Goal: Information Seeking & Learning: Learn about a topic

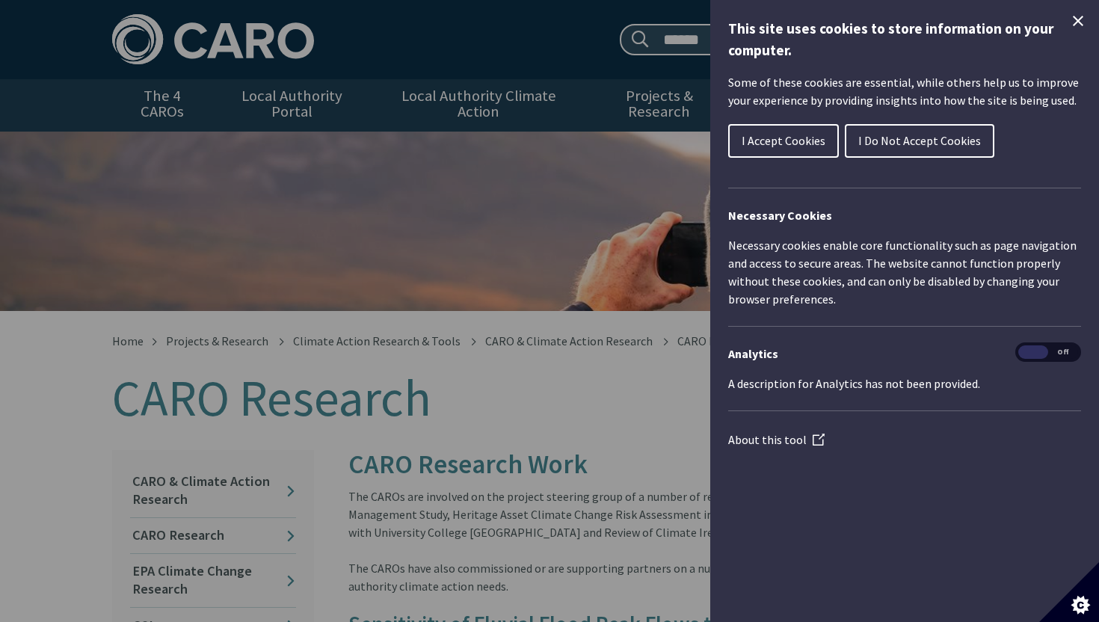
scroll to position [29, 0]
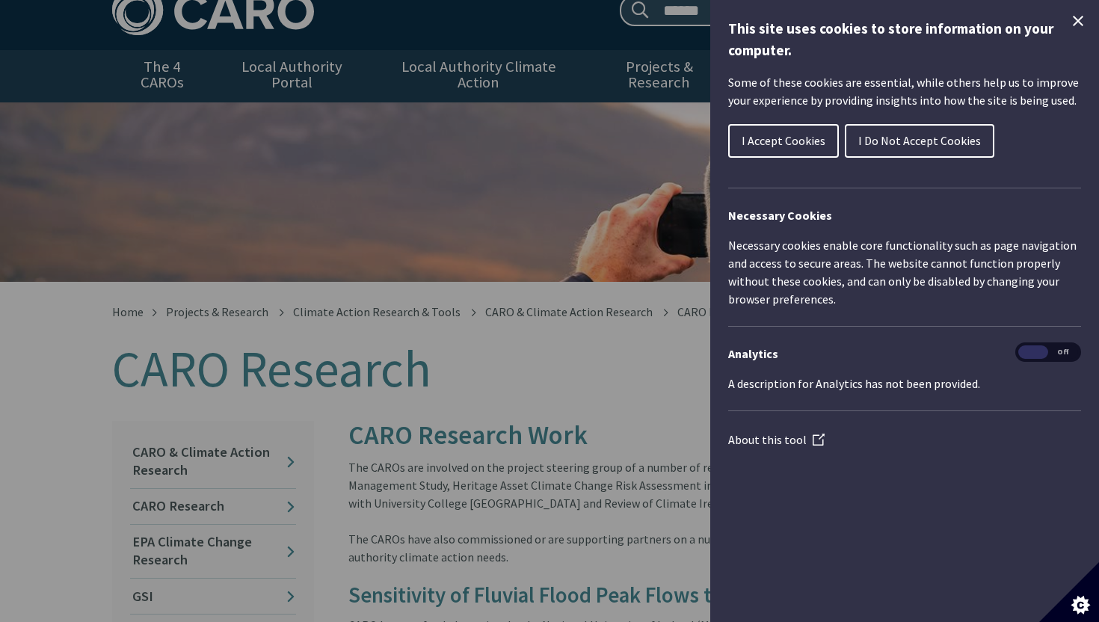
click at [482, 467] on div "Cookie preferences" at bounding box center [549, 311] width 1099 height 622
click at [1075, 23] on icon "Close Cookie Control" at bounding box center [1078, 21] width 10 height 10
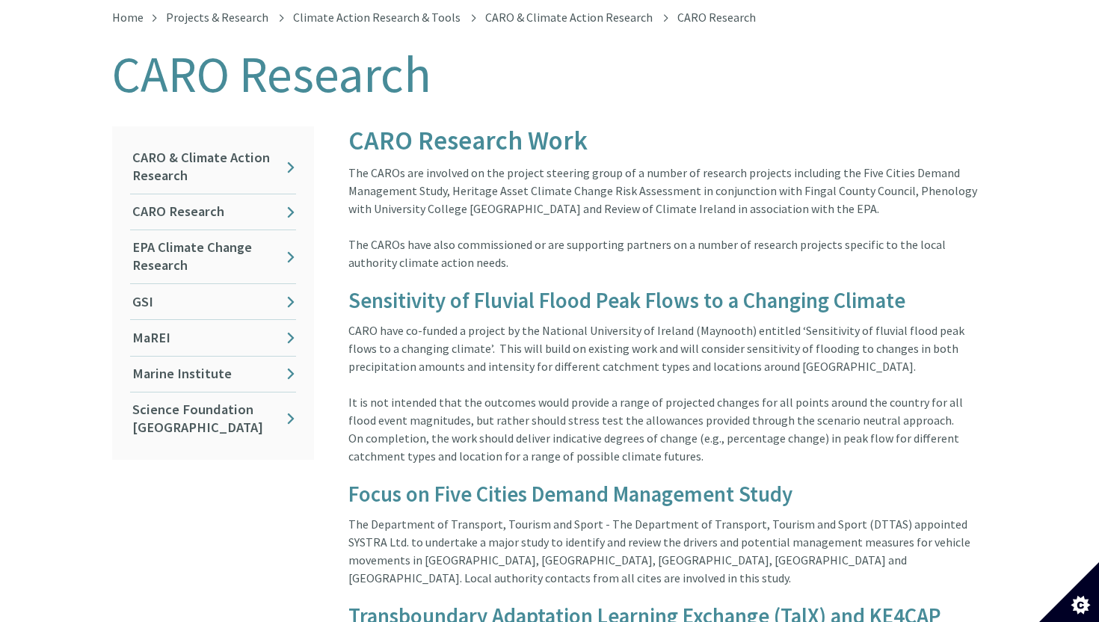
scroll to position [331, 0]
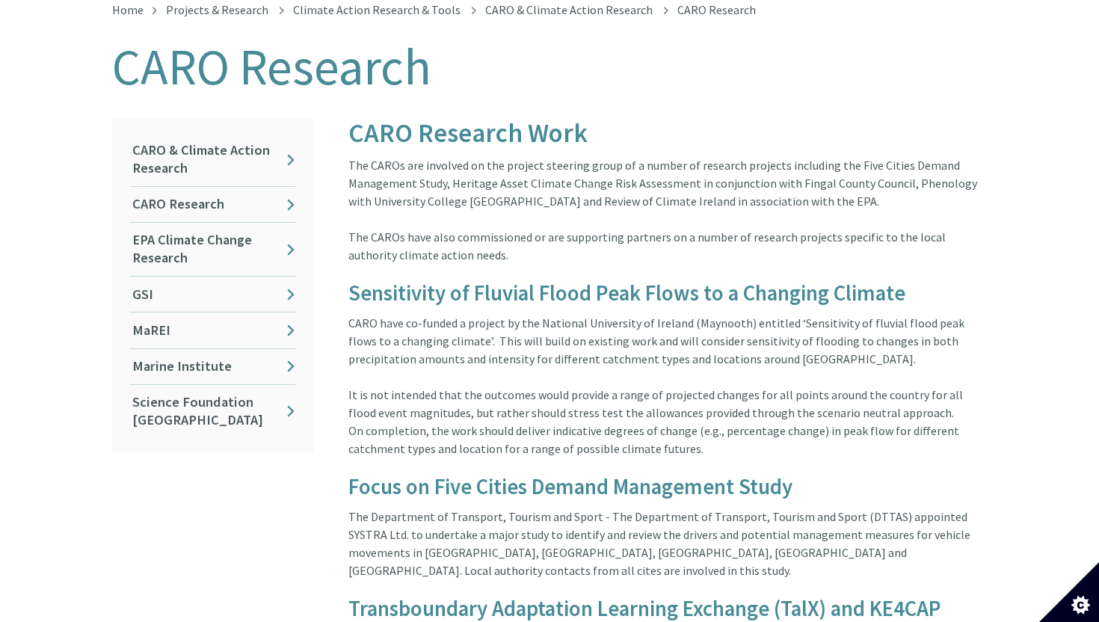
click at [493, 282] on h4 "Sensitivity of Fluvial Flood Peak Flows to a Changing Climate" at bounding box center [667, 294] width 638 height 24
click at [507, 282] on h4 "Sensitivity of Fluvial Flood Peak Flows to a Changing Climate" at bounding box center [667, 294] width 638 height 24
click at [560, 351] on div "CARO have co-funded a project by the National University of Ireland (Maynooth) …" at bounding box center [667, 350] width 638 height 72
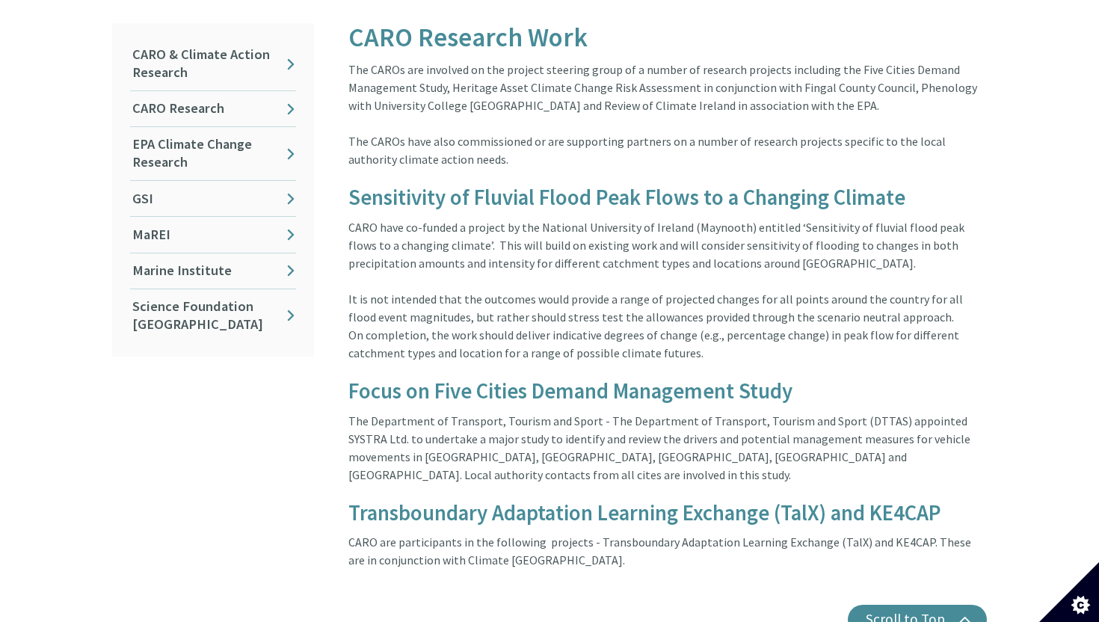
scroll to position [0, 0]
